Goal: Entertainment & Leisure: Browse casually

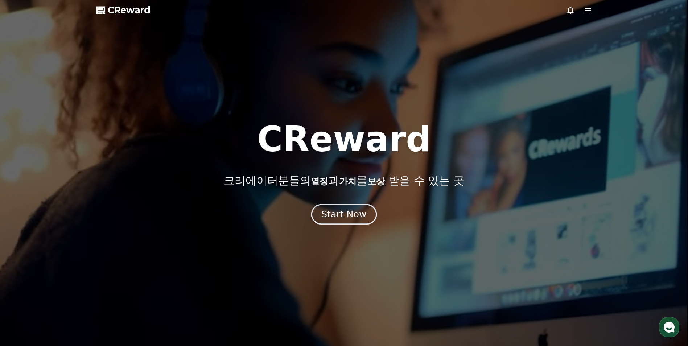
click at [360, 210] on div "Start Now" at bounding box center [343, 214] width 45 height 12
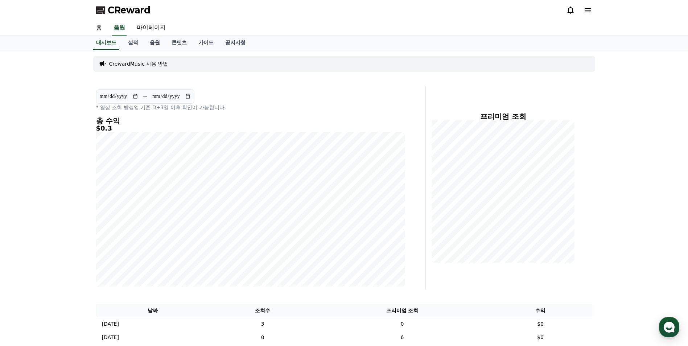
click at [161, 45] on link "음원" at bounding box center [155, 43] width 22 height 14
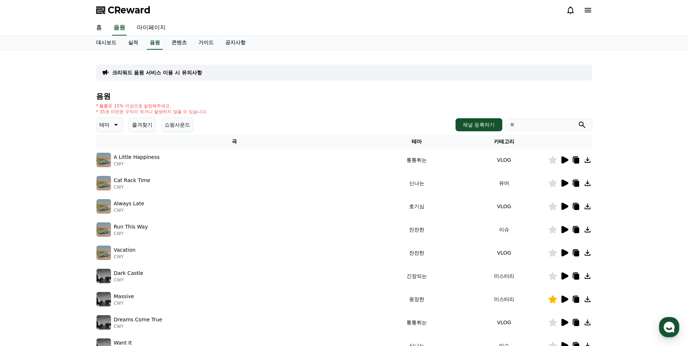
click at [100, 123] on p "테마" at bounding box center [104, 125] width 10 height 10
click at [113, 154] on button "웅장한" at bounding box center [107, 150] width 21 height 16
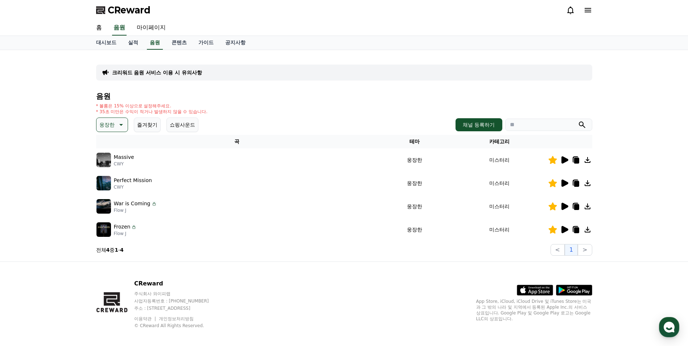
click at [108, 122] on p "웅장한" at bounding box center [106, 125] width 15 height 10
click at [113, 167] on button "어두운" at bounding box center [107, 164] width 21 height 16
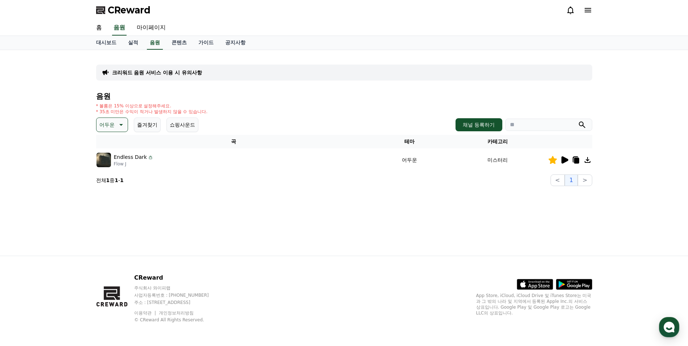
click at [564, 163] on icon at bounding box center [564, 160] width 9 height 9
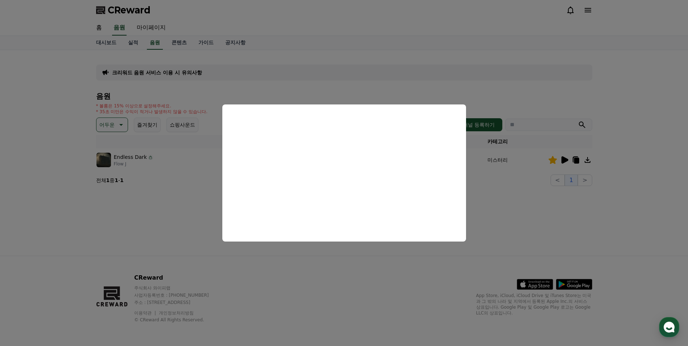
click at [138, 204] on button "close modal" at bounding box center [344, 173] width 688 height 346
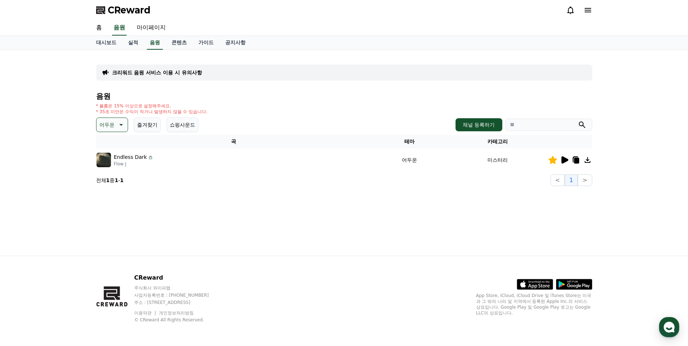
click at [110, 122] on p "어두운" at bounding box center [106, 125] width 15 height 10
click at [117, 185] on button "긴장되는" at bounding box center [110, 185] width 26 height 16
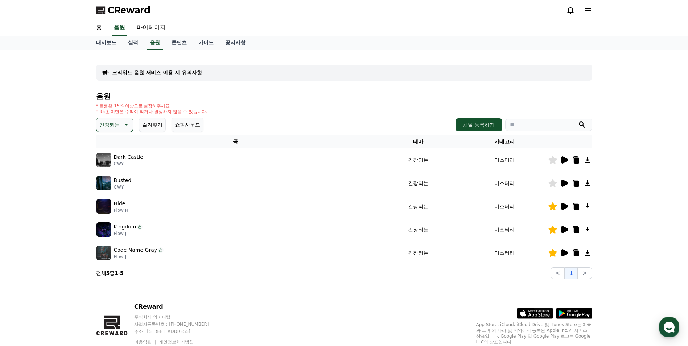
click at [552, 185] on icon at bounding box center [552, 183] width 8 height 8
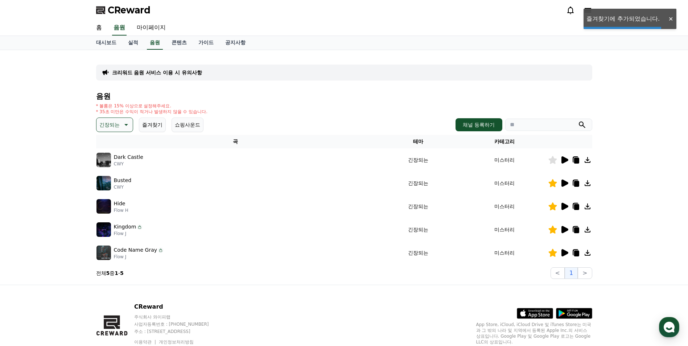
click at [551, 162] on icon at bounding box center [552, 160] width 8 height 8
click at [561, 211] on td at bounding box center [570, 206] width 44 height 23
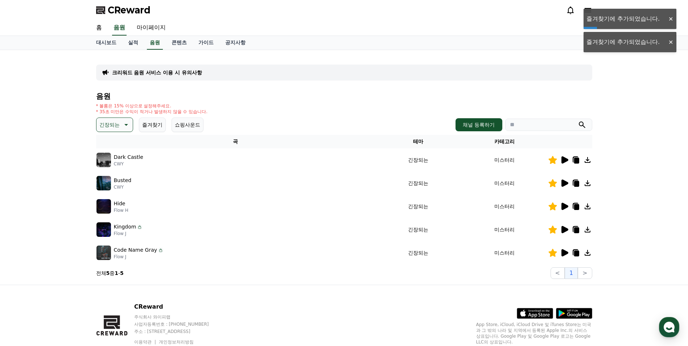
click at [562, 210] on icon at bounding box center [564, 206] width 9 height 9
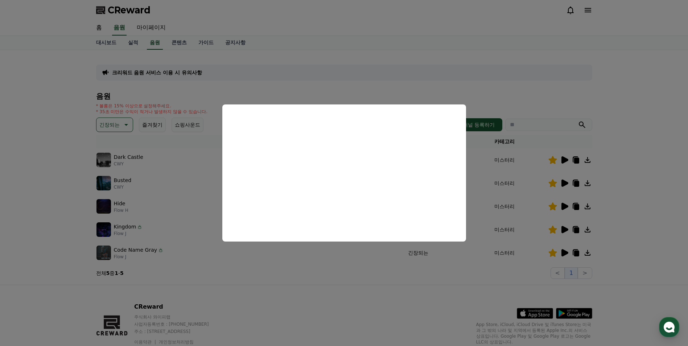
click at [350, 258] on button "close modal" at bounding box center [344, 173] width 688 height 346
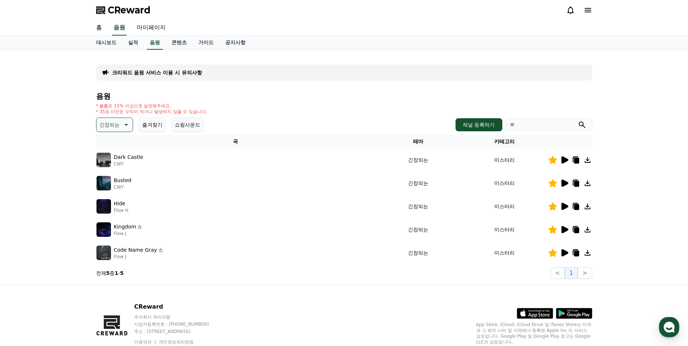
click at [562, 230] on icon at bounding box center [564, 229] width 7 height 7
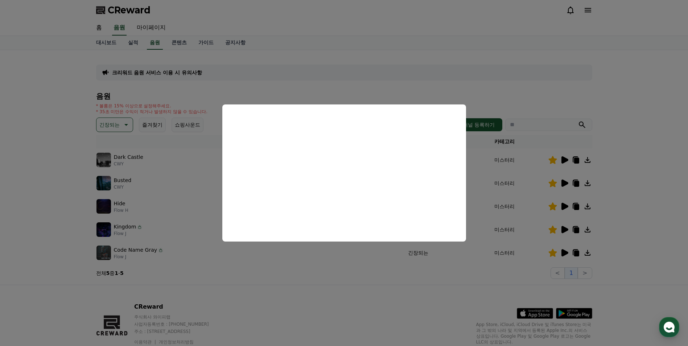
drag, startPoint x: 301, startPoint y: 256, endPoint x: 315, endPoint y: 260, distance: 14.9
click at [301, 256] on button "close modal" at bounding box center [344, 173] width 688 height 346
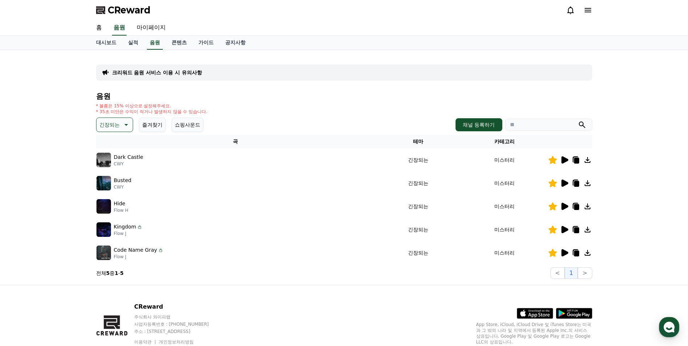
click at [562, 256] on icon at bounding box center [564, 252] width 7 height 7
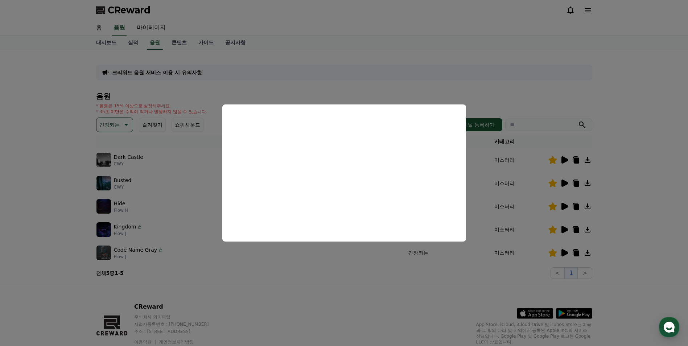
click at [343, 261] on button "close modal" at bounding box center [344, 173] width 688 height 346
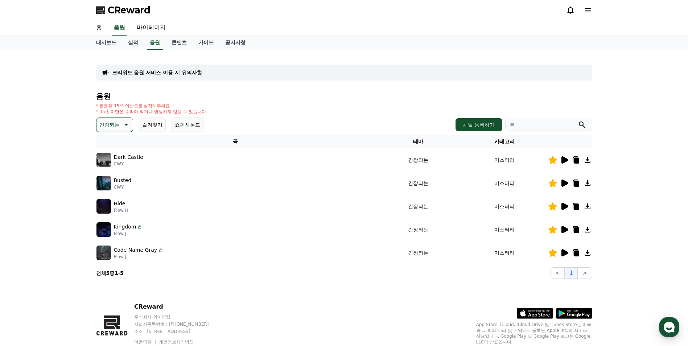
click at [566, 252] on icon at bounding box center [564, 252] width 7 height 7
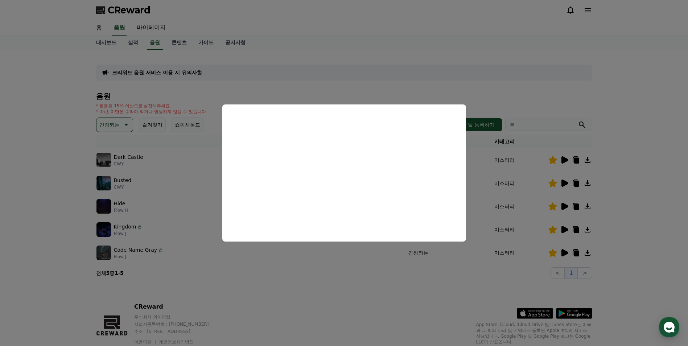
click at [300, 269] on button "close modal" at bounding box center [344, 173] width 688 height 346
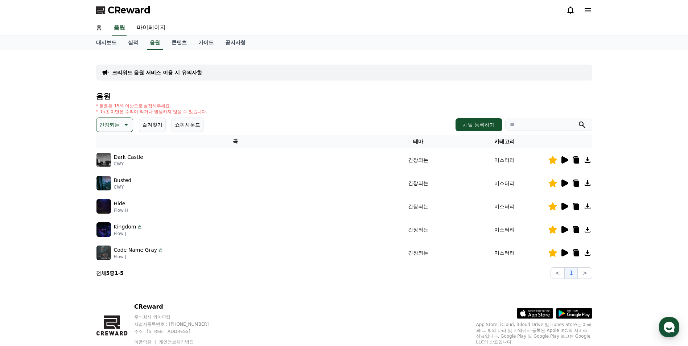
click at [589, 253] on icon at bounding box center [587, 252] width 9 height 9
